Goal: Transaction & Acquisition: Purchase product/service

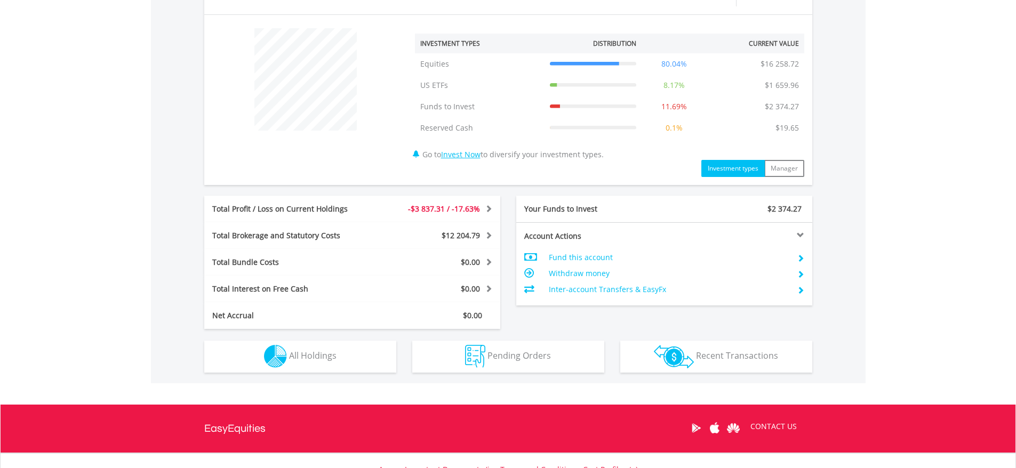
scroll to position [427, 0]
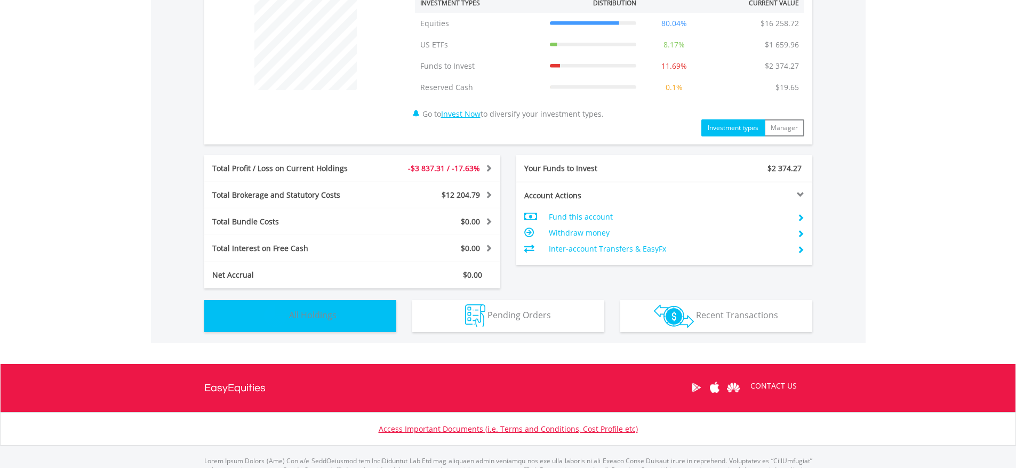
click at [331, 317] on span "All Holdings" at bounding box center [312, 315] width 47 height 12
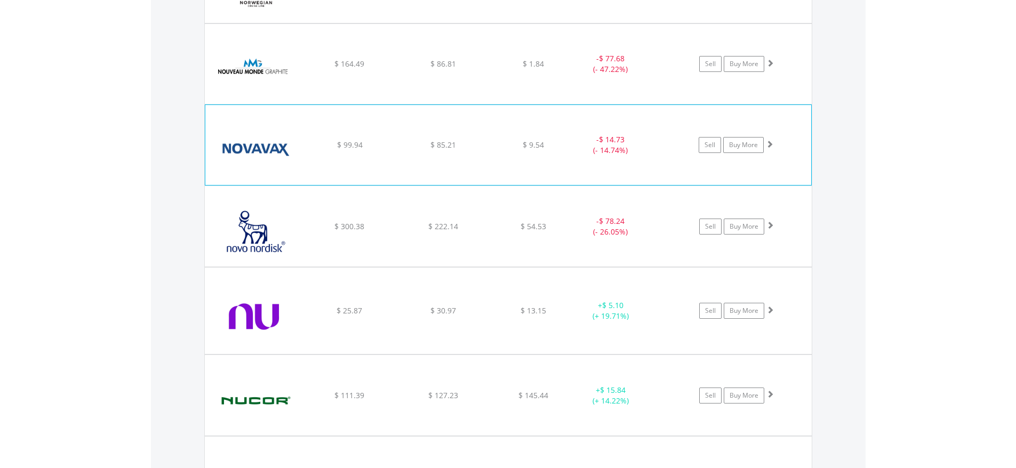
scroll to position [14261, 0]
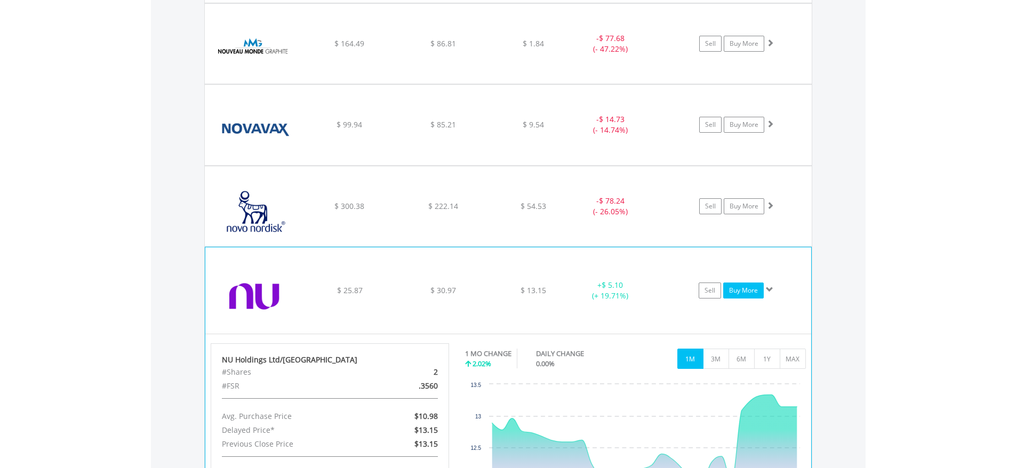
click at [748, 292] on link "Buy More" at bounding box center [743, 291] width 41 height 16
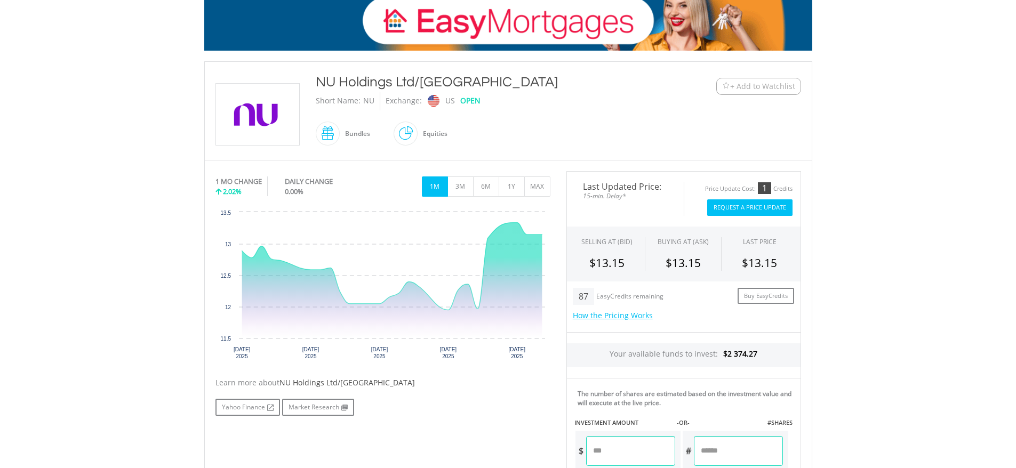
scroll to position [284, 0]
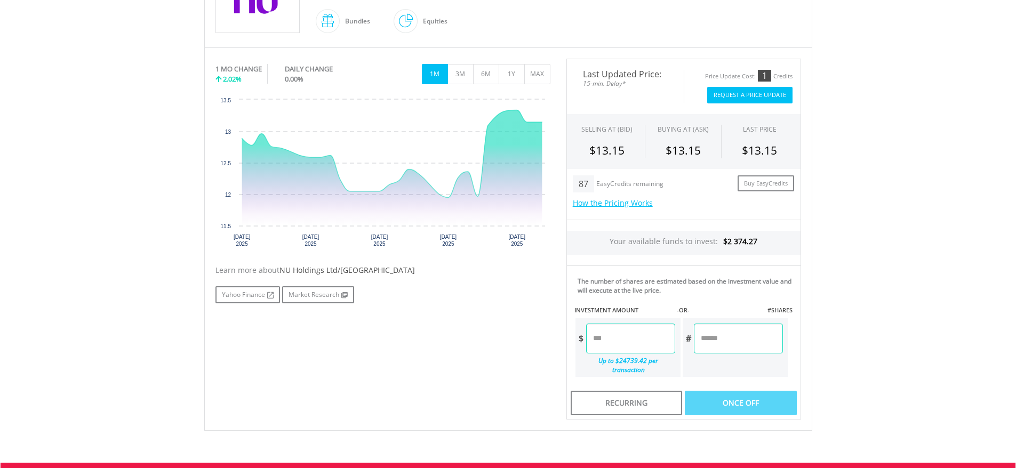
click at [602, 333] on input "number" at bounding box center [630, 339] width 89 height 30
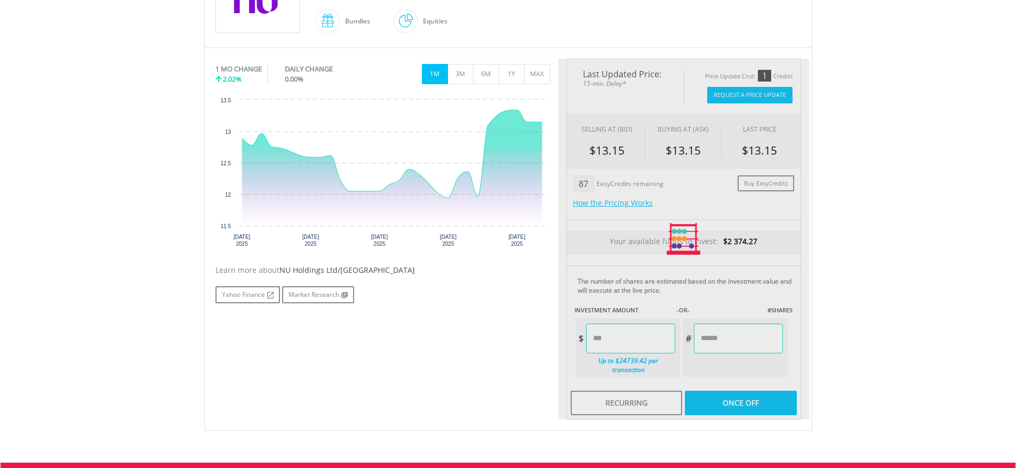
click at [500, 329] on div "No chart available. 1 MO CHANGE 2.02% DAILY CHANGE 0.00% 1M 3M 6M 1Y MAX Chart …" at bounding box center [509, 240] width 602 height 362
type input "*****"
type input "******"
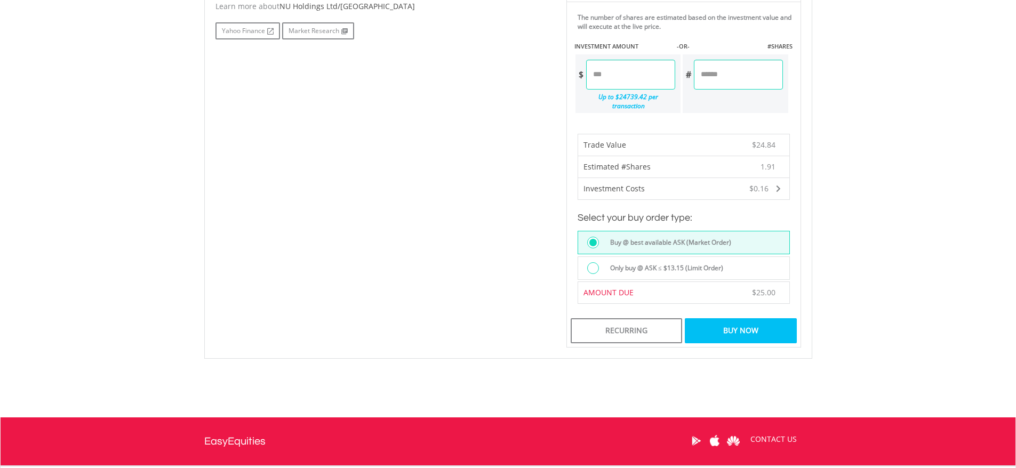
scroll to position [569, 0]
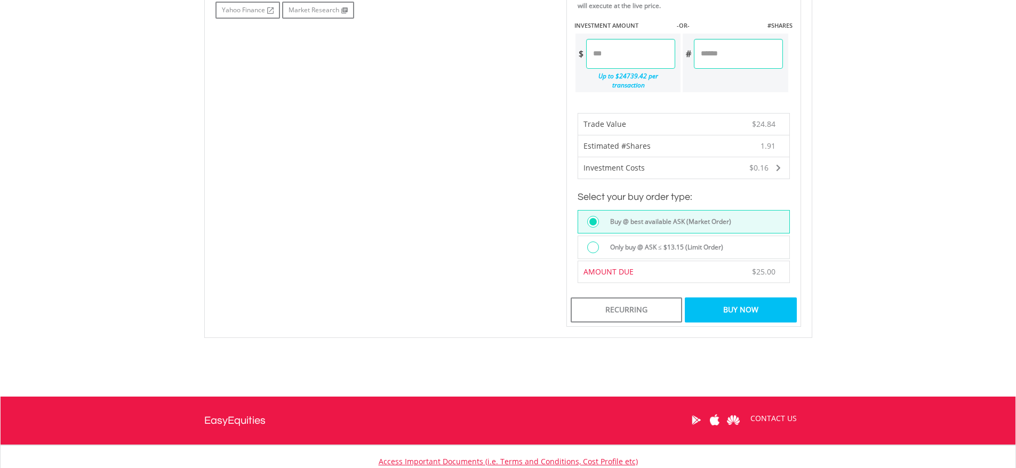
click at [738, 302] on div "Buy Now" at bounding box center [740, 310] width 111 height 25
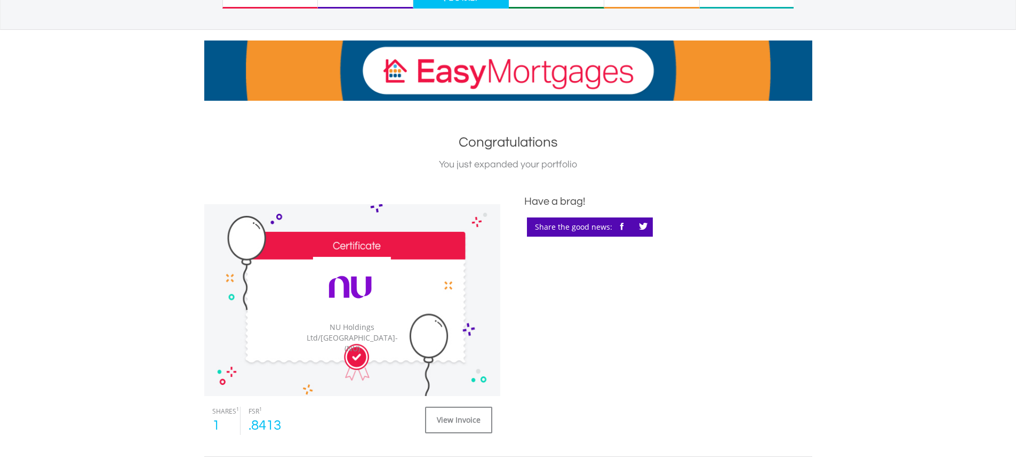
scroll to position [284, 0]
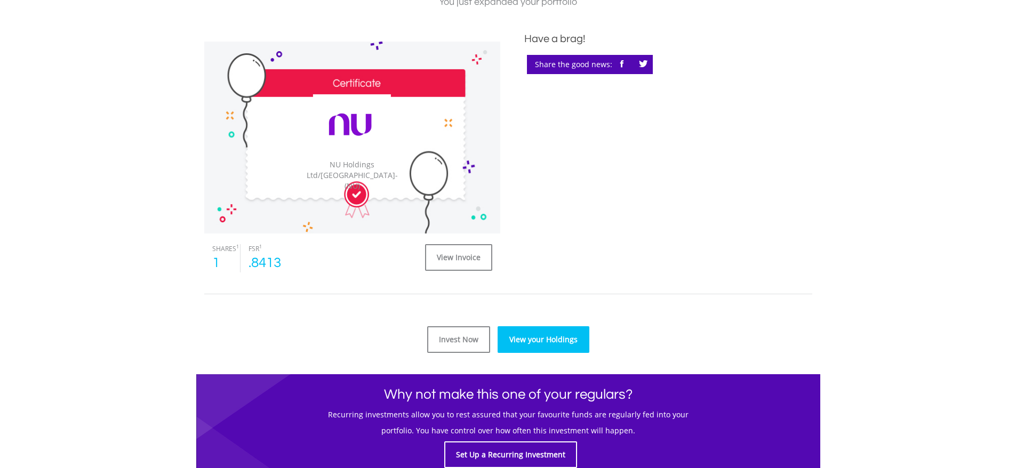
click at [546, 339] on link "View your Holdings" at bounding box center [544, 339] width 92 height 27
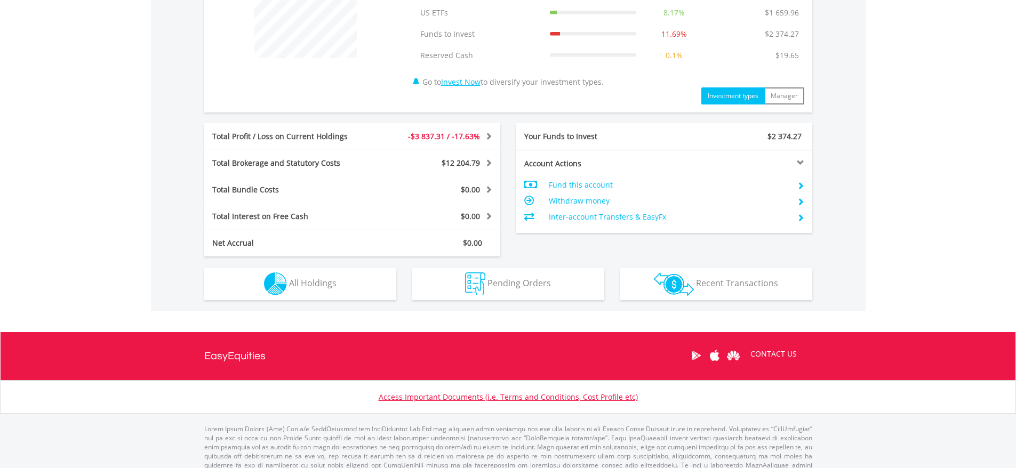
scroll to position [477, 0]
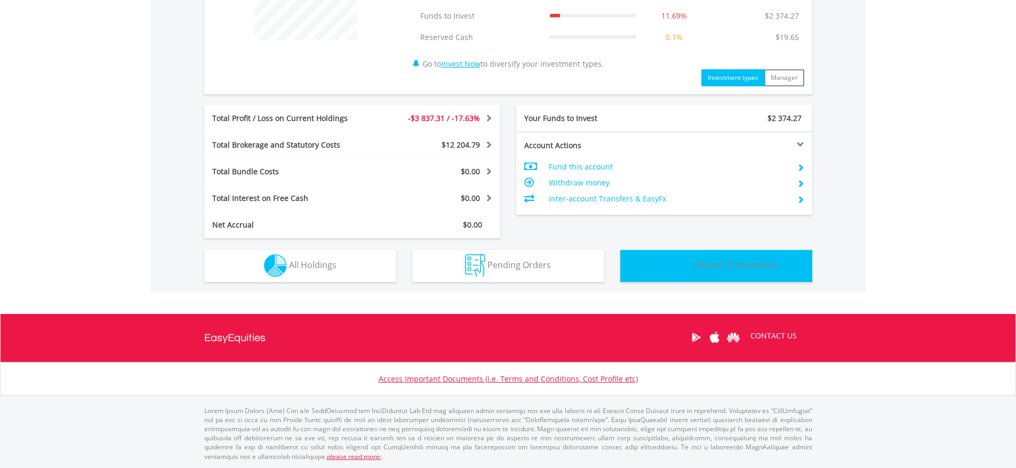
click at [714, 273] on button "Transactions Recent Transactions" at bounding box center [716, 266] width 192 height 32
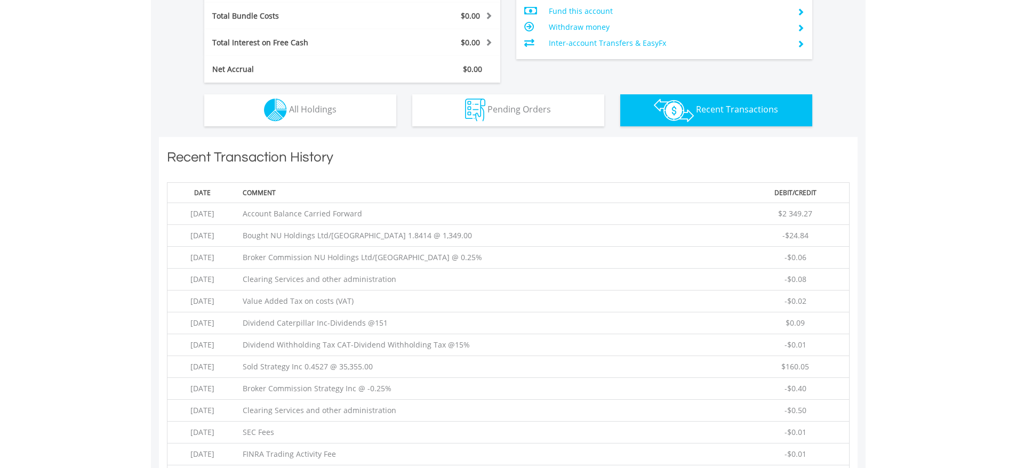
scroll to position [770, 0]
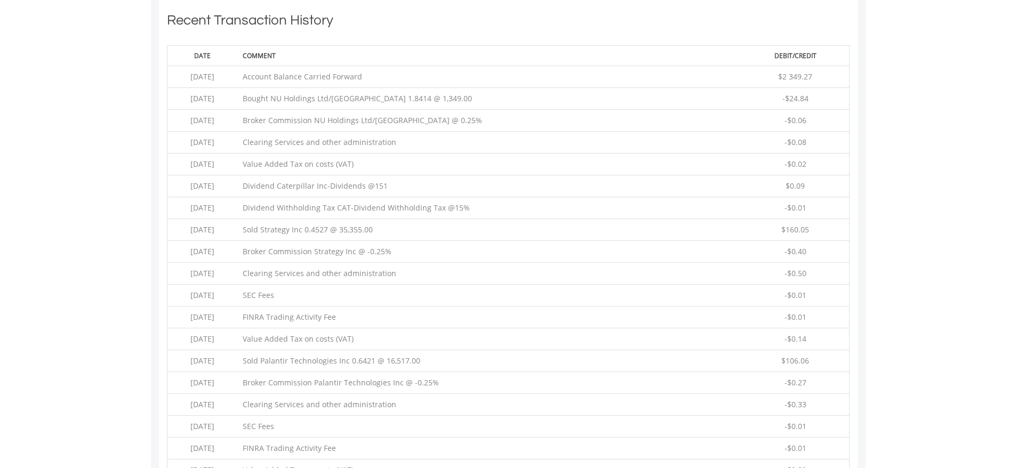
drag, startPoint x: 276, startPoint y: 99, endPoint x: 471, endPoint y: 102, distance: 194.7
click at [471, 102] on td "Bought NU Holdings Ltd/Cayman Islands 1.8414 @ 1,349.00" at bounding box center [489, 99] width 505 height 22
copy td "Bought NU Holdings Ltd/Cayman Islands 1.8414 @ 1,349"
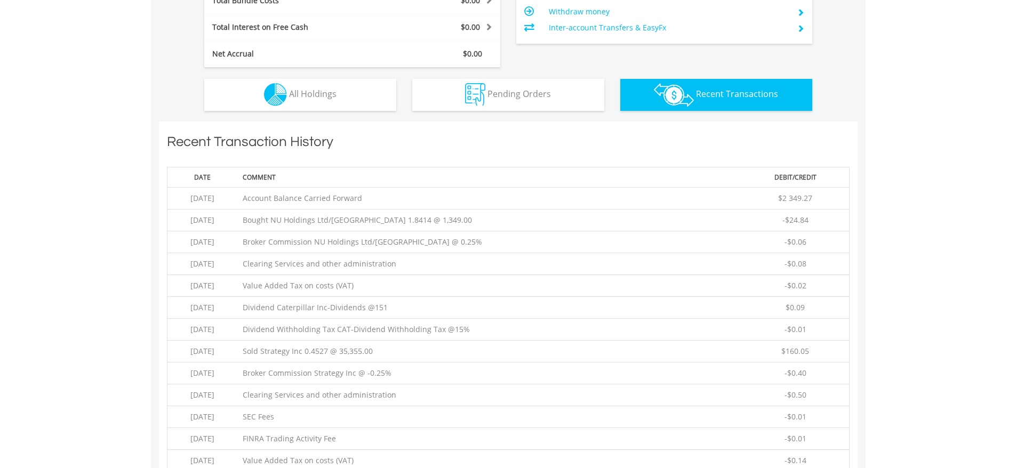
scroll to position [627, 0]
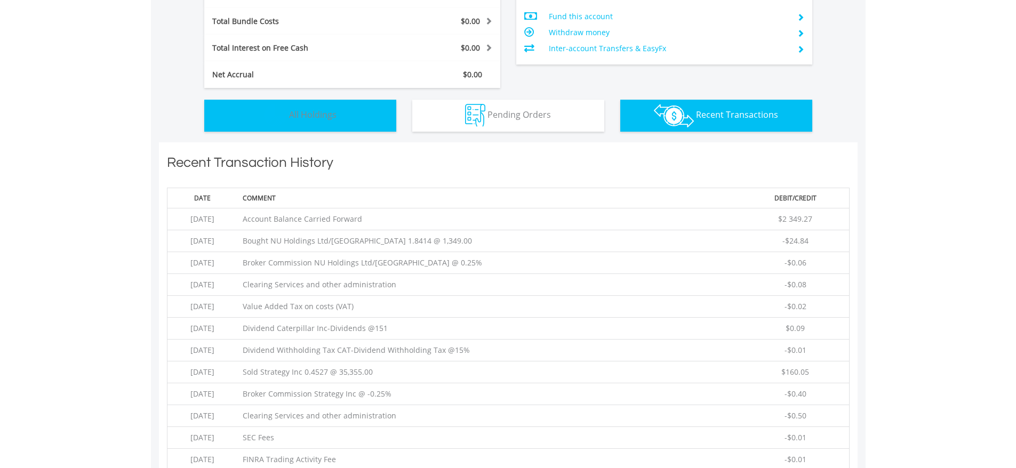
click at [323, 113] on span "All Holdings" at bounding box center [312, 115] width 47 height 12
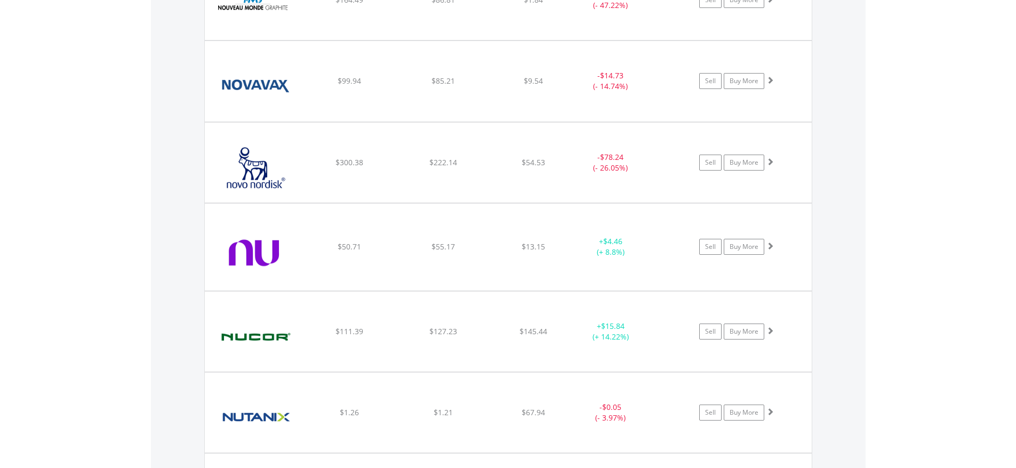
scroll to position [14331, 0]
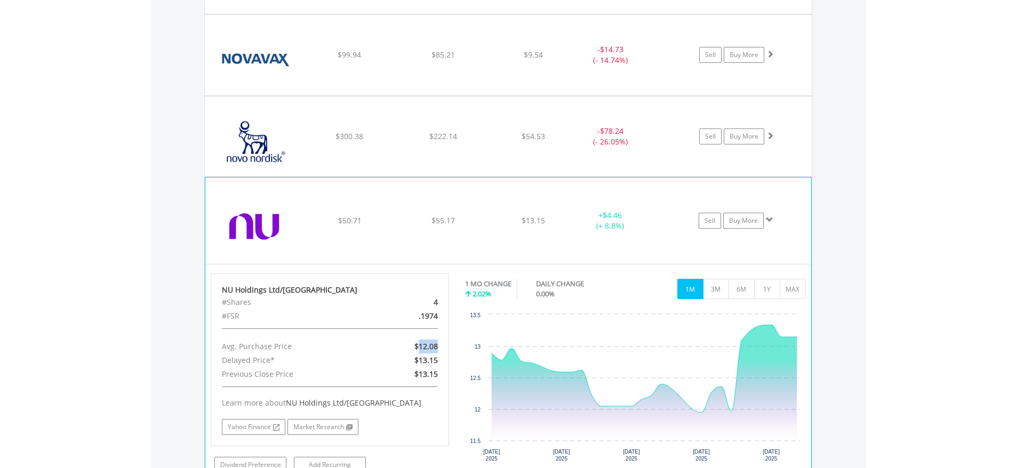
drag, startPoint x: 419, startPoint y: 347, endPoint x: 442, endPoint y: 349, distance: 23.6
click at [442, 349] on div "$12.08" at bounding box center [407, 347] width 77 height 14
copy span "12.08"
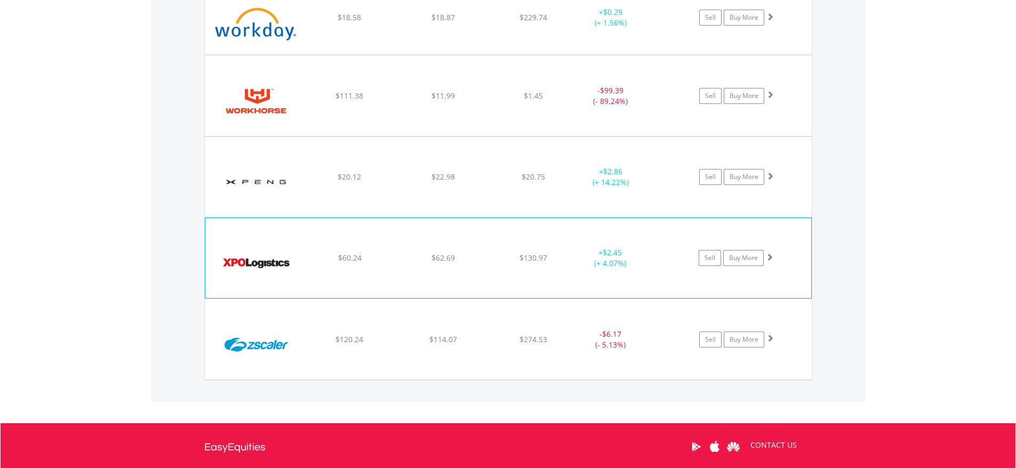
scroll to position [21313, 0]
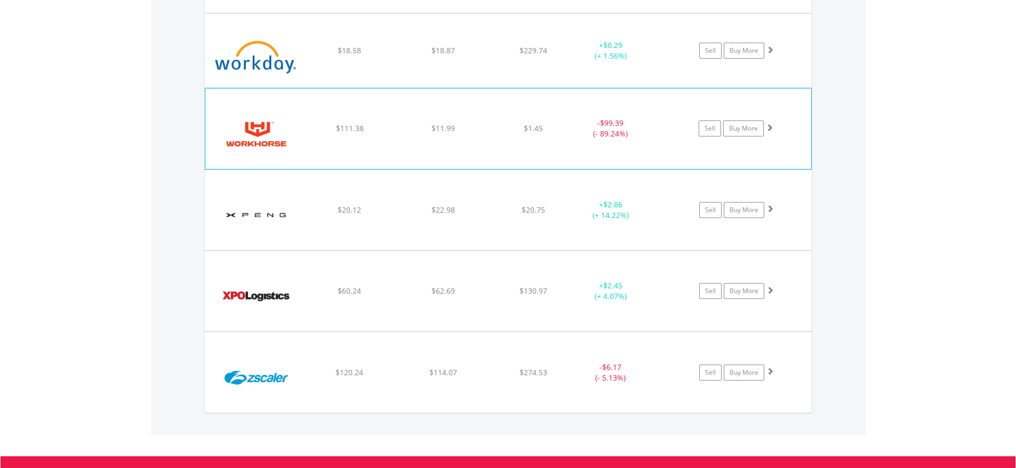
scroll to position [21171, 0]
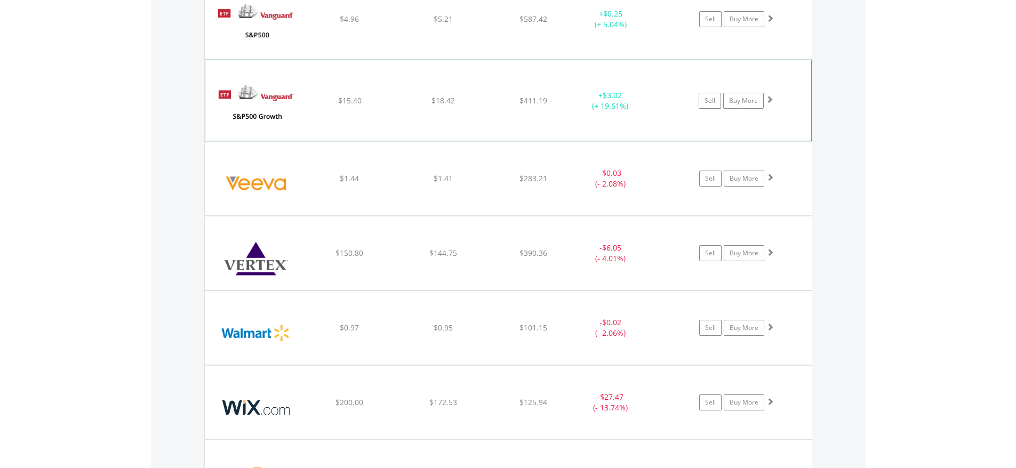
scroll to position [20744, 0]
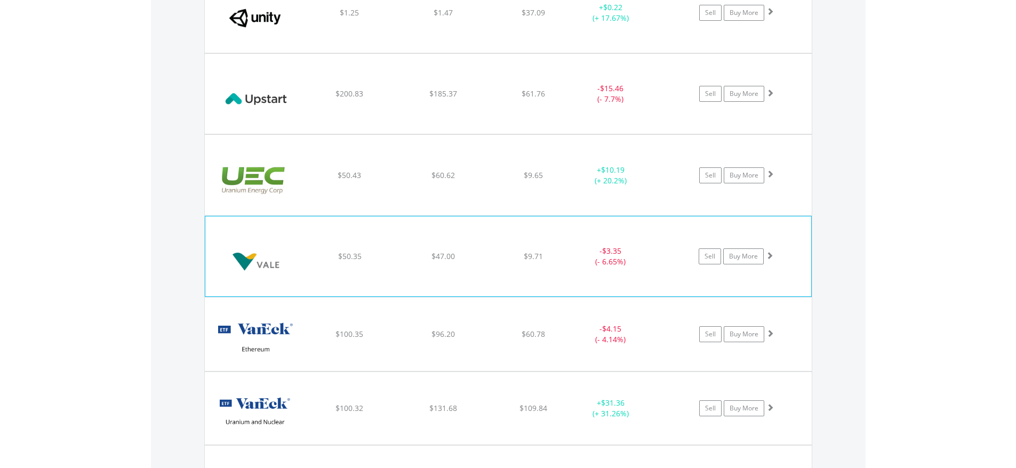
scroll to position [20317, 0]
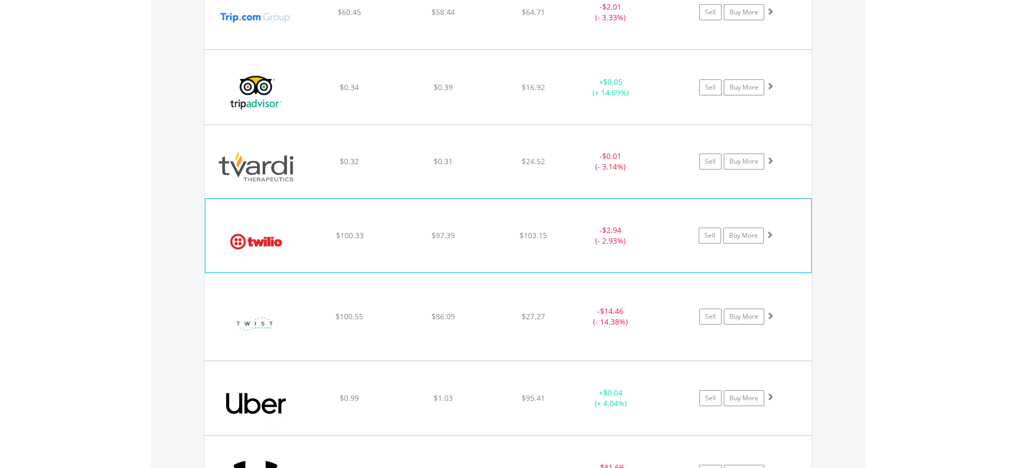
scroll to position [19606, 0]
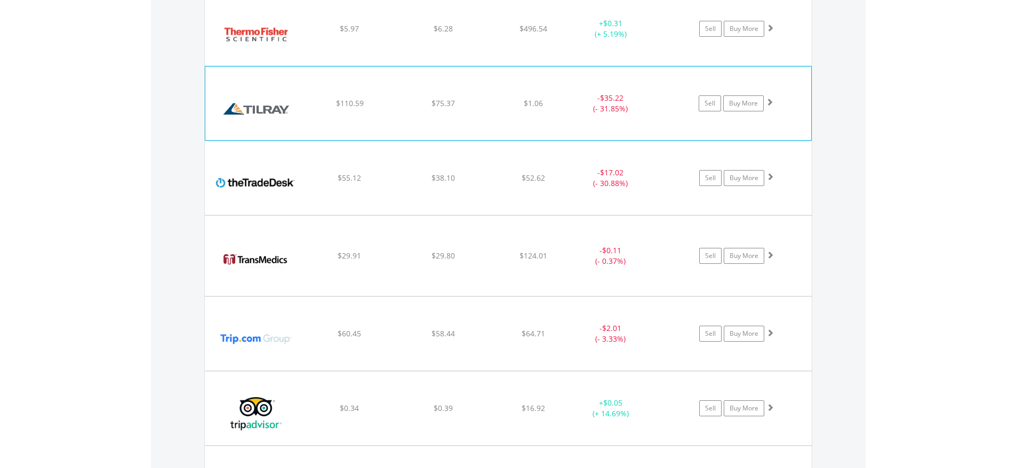
scroll to position [19179, 0]
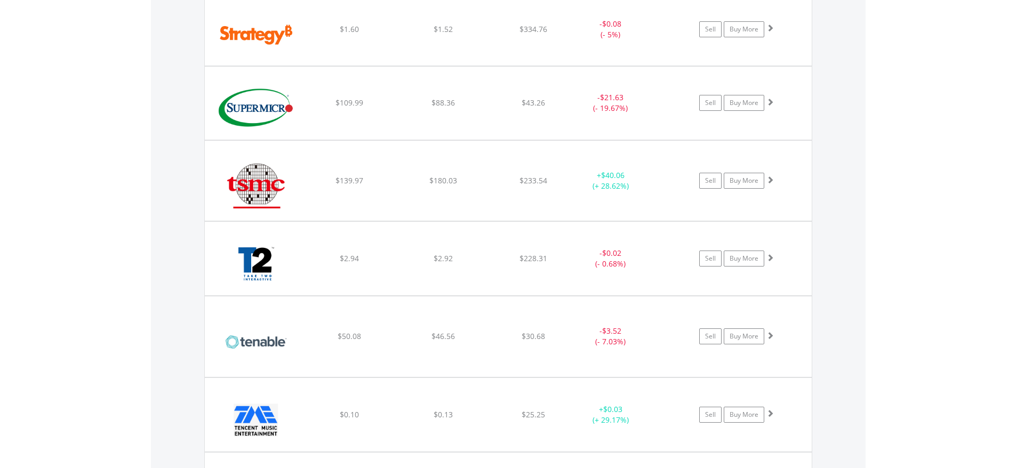
scroll to position [18752, 0]
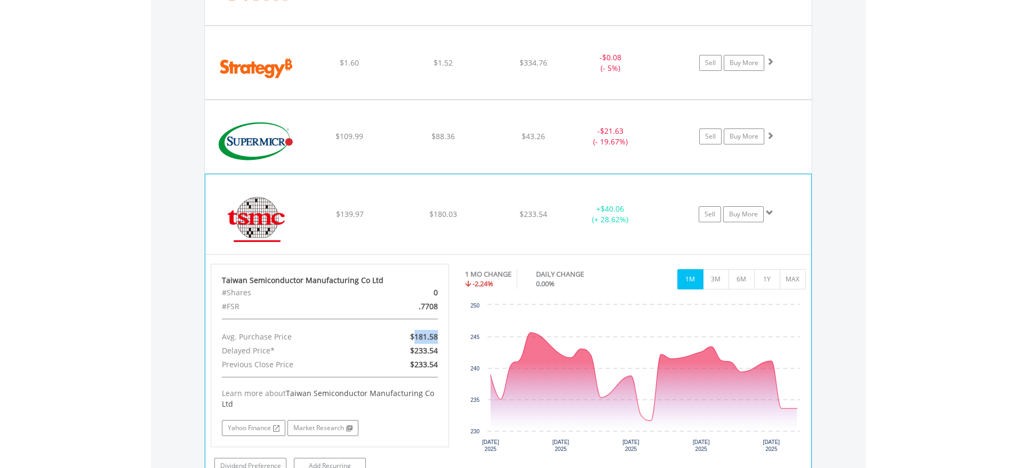
drag, startPoint x: 414, startPoint y: 336, endPoint x: 439, endPoint y: 336, distance: 25.1
click at [439, 336] on div "$181.58" at bounding box center [407, 337] width 77 height 14
copy span "181.58"
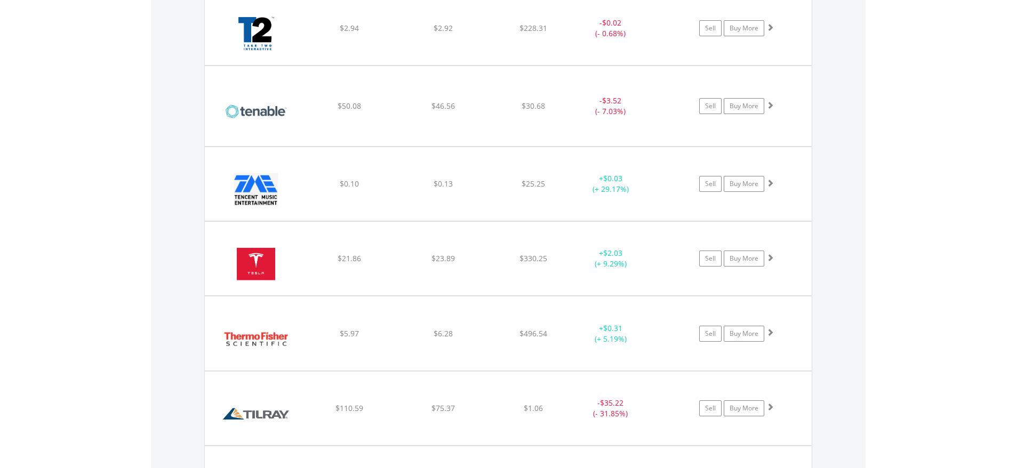
scroll to position [19037, 0]
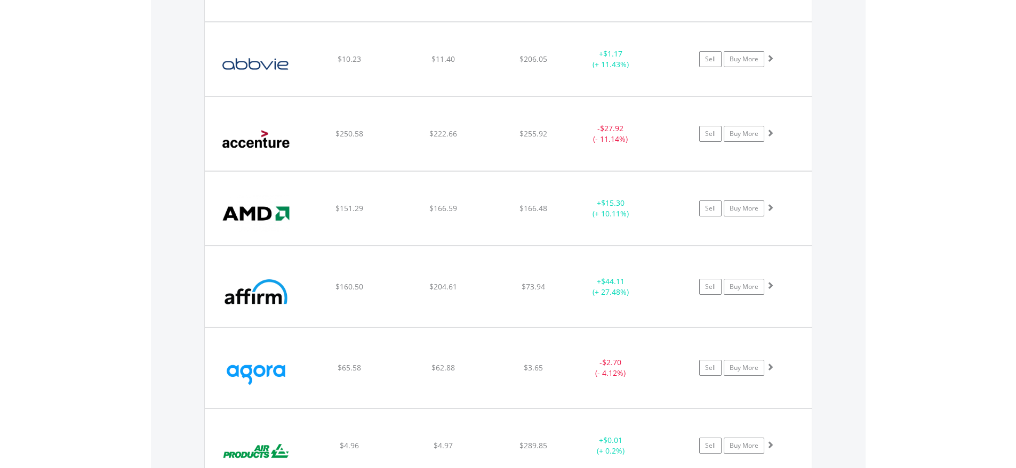
scroll to position [1086, 0]
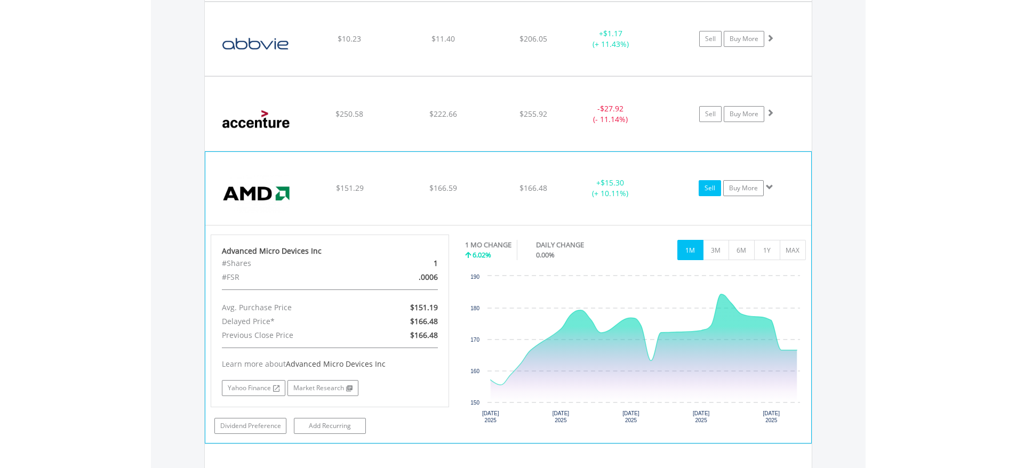
click at [714, 186] on link "Sell" at bounding box center [710, 188] width 22 height 16
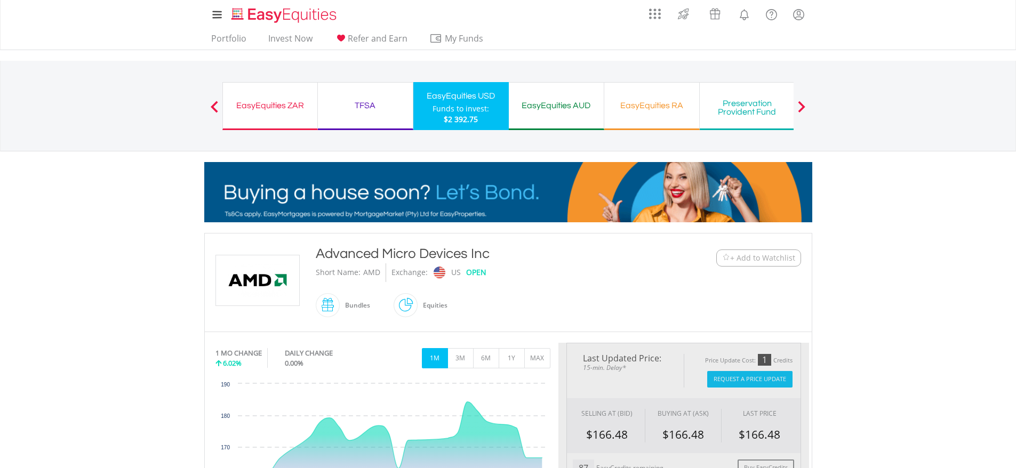
type input "******"
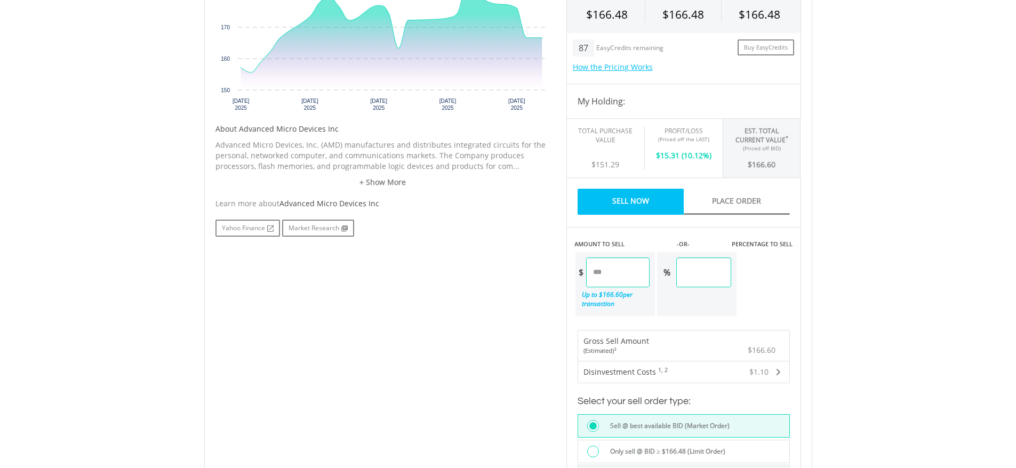
scroll to position [427, 0]
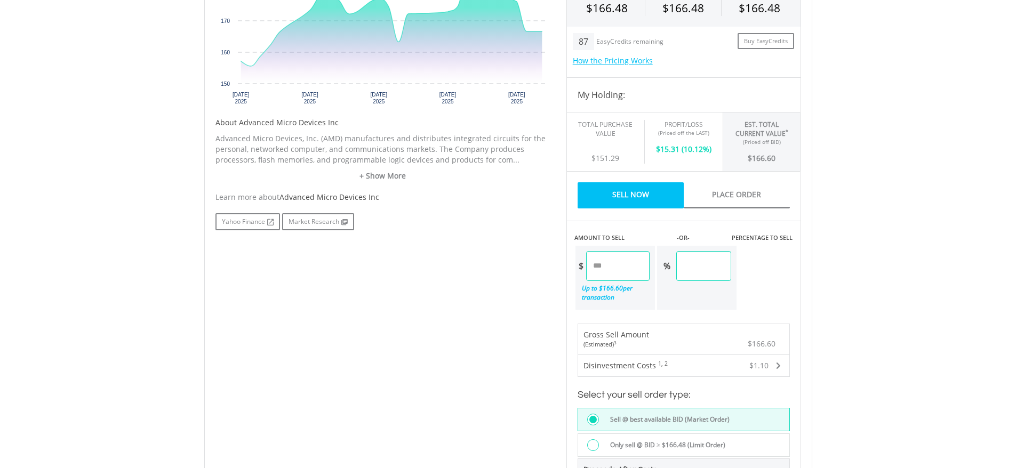
drag, startPoint x: 724, startPoint y: 266, endPoint x: 695, endPoint y: 267, distance: 29.3
click at [695, 267] on input "******" at bounding box center [703, 266] width 55 height 30
type input "**"
click at [437, 276] on div "No chart available. 1 MO CHANGE 6.02% DAILY CHANGE 0.00% 1M 3M 6M 1Y MAX Chart …" at bounding box center [509, 225] width 602 height 618
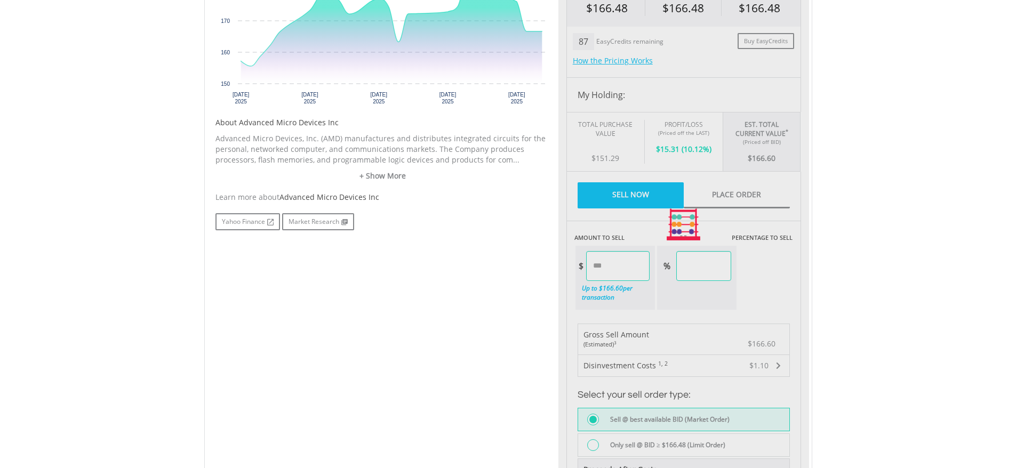
type input "******"
type input "*****"
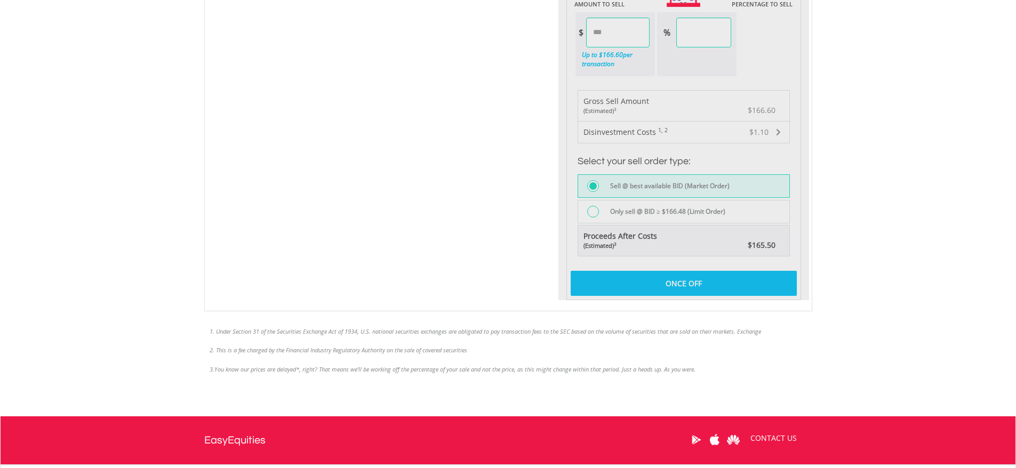
scroll to position [711, 0]
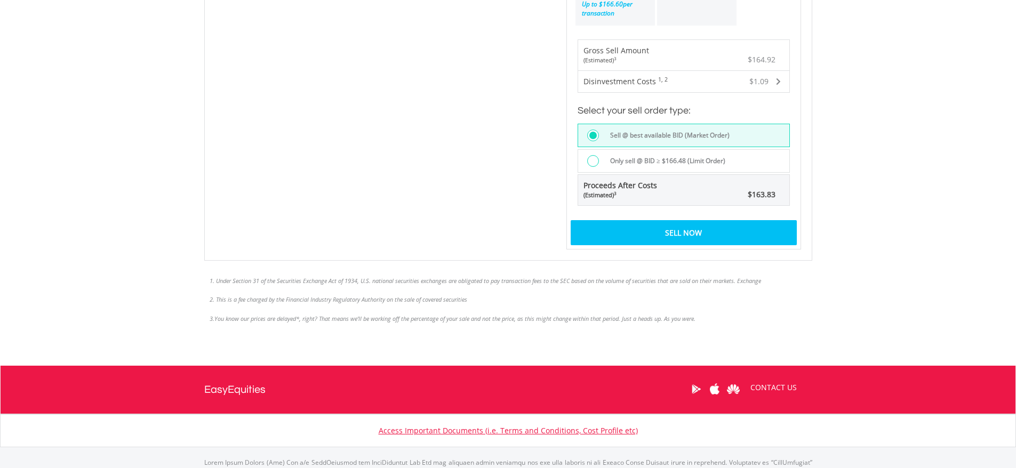
click at [701, 226] on div "Sell Now" at bounding box center [684, 232] width 226 height 25
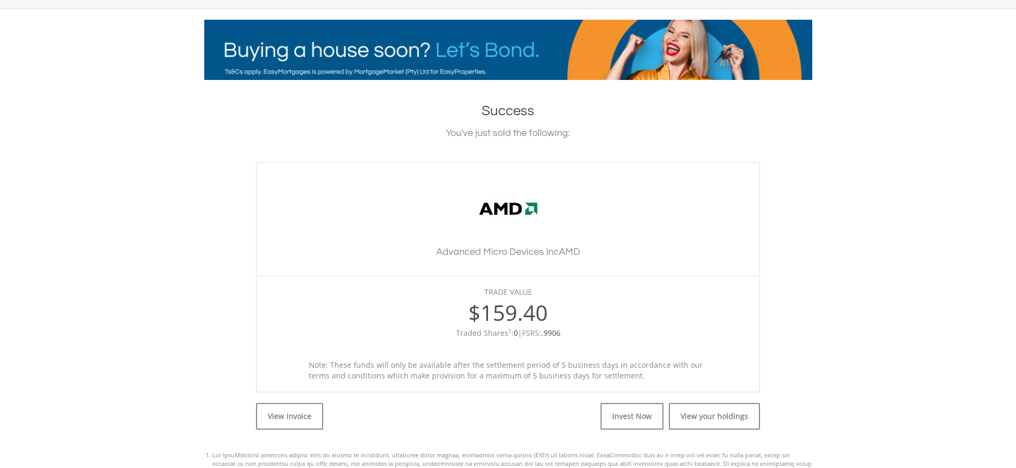
scroll to position [284, 0]
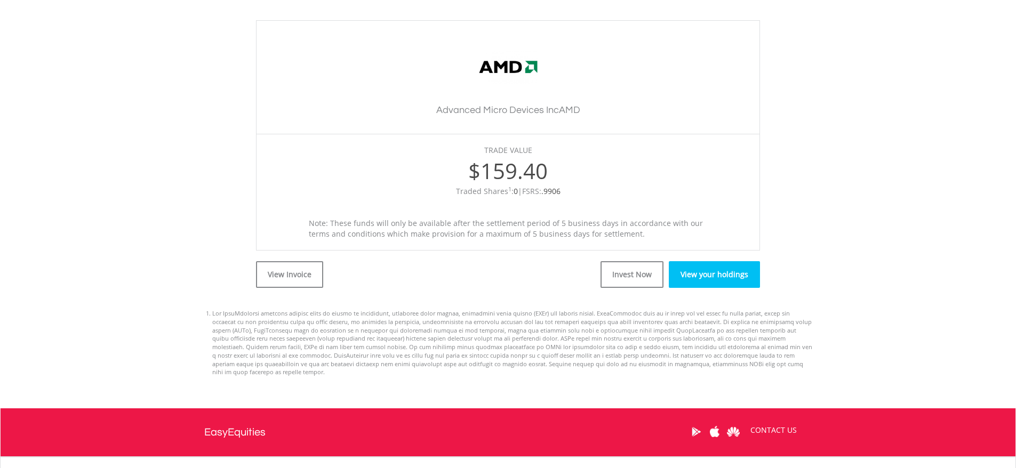
click at [695, 277] on link "View your holdings" at bounding box center [714, 274] width 91 height 27
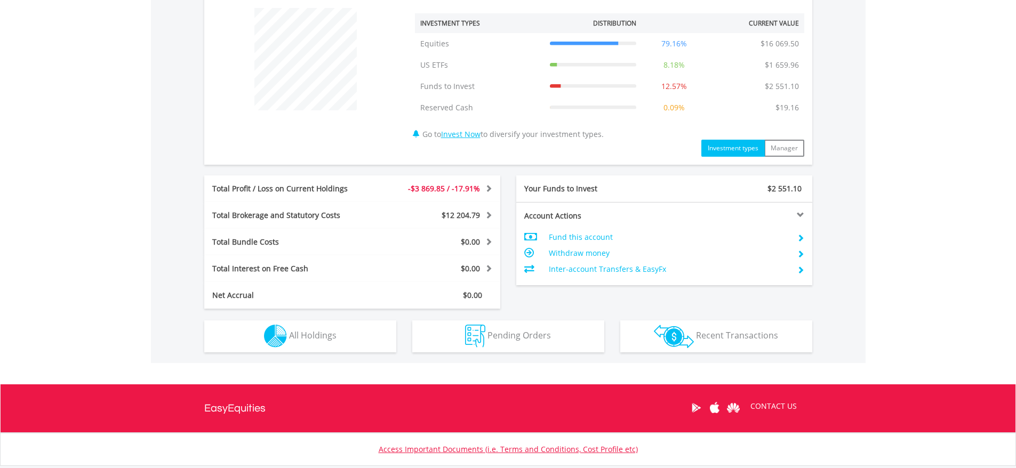
scroll to position [427, 0]
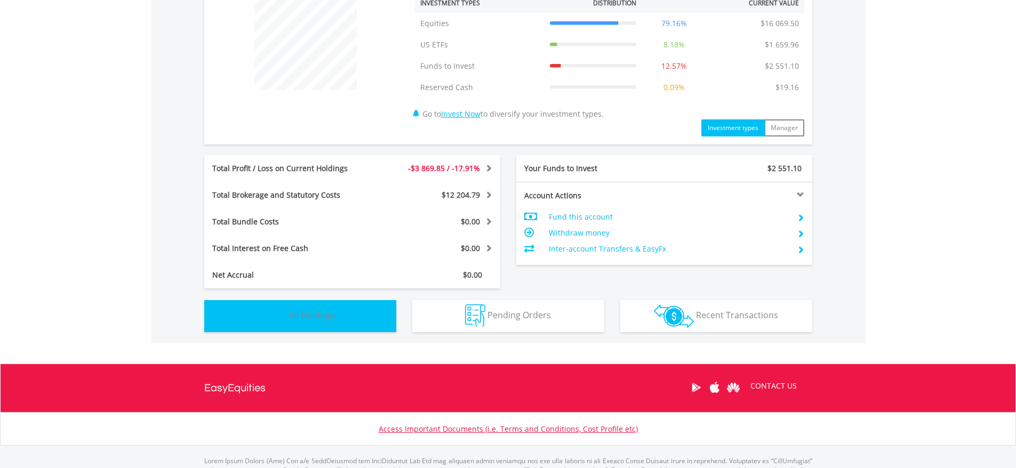
click at [315, 318] on span "All Holdings" at bounding box center [312, 315] width 47 height 12
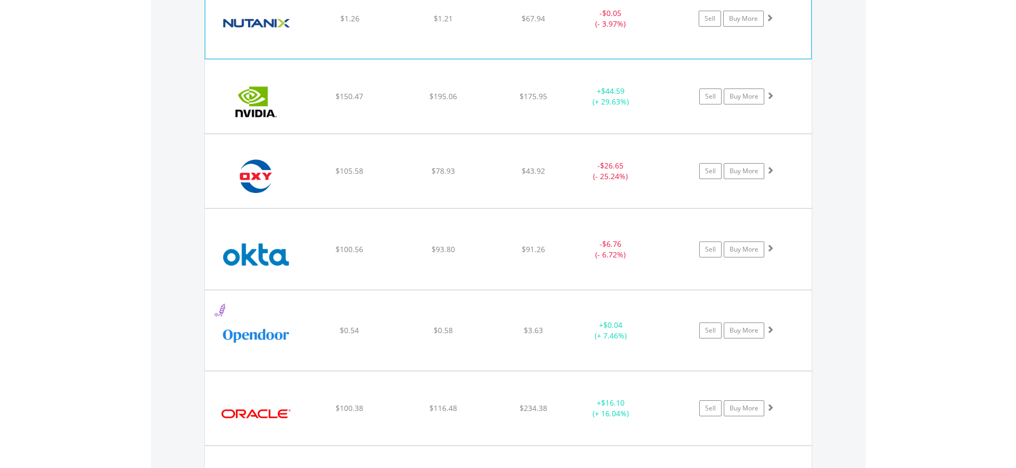
scroll to position [14660, 0]
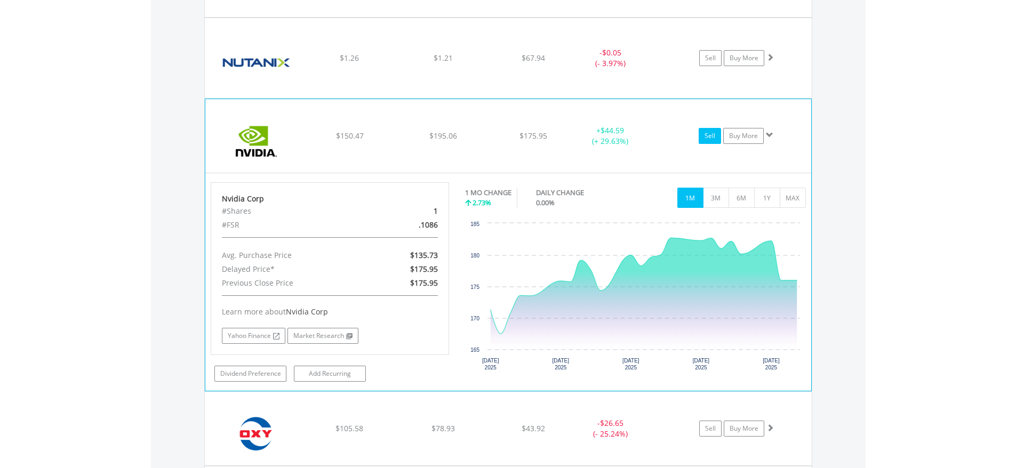
click at [708, 135] on link "Sell" at bounding box center [710, 136] width 22 height 16
